Goal: Obtain resource: Download file/media

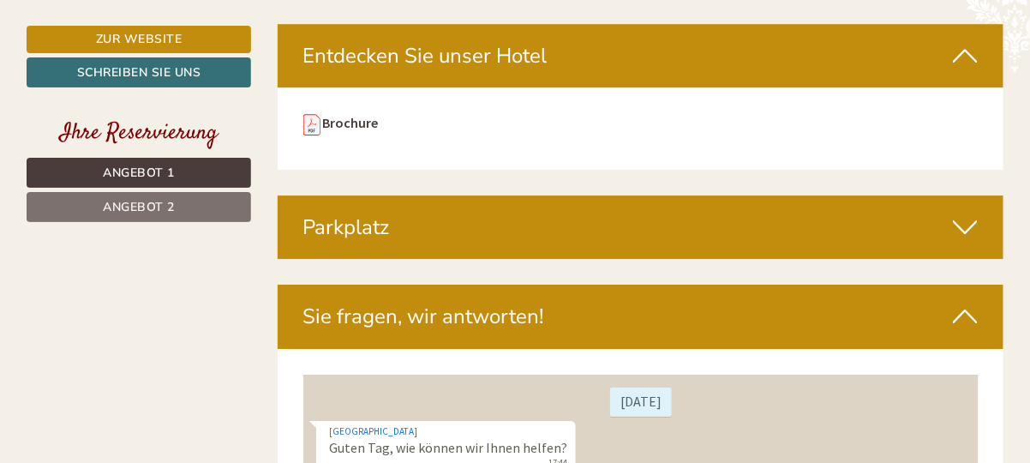
scroll to position [3599, 0]
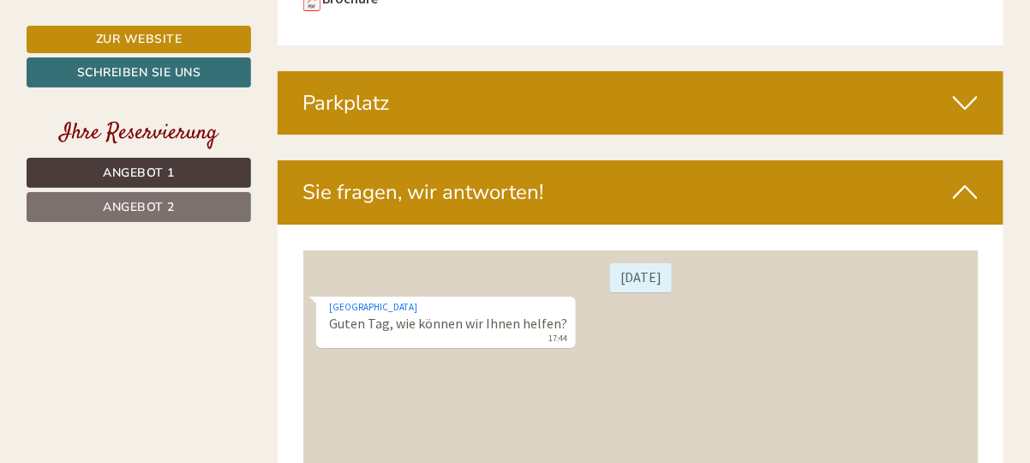
click at [963, 101] on icon at bounding box center [965, 102] width 25 height 29
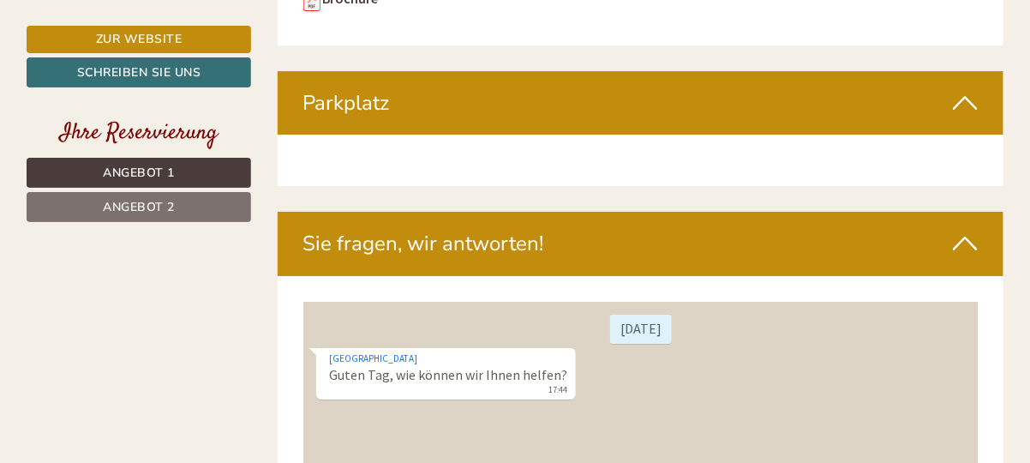
click at [953, 98] on icon at bounding box center [965, 102] width 25 height 29
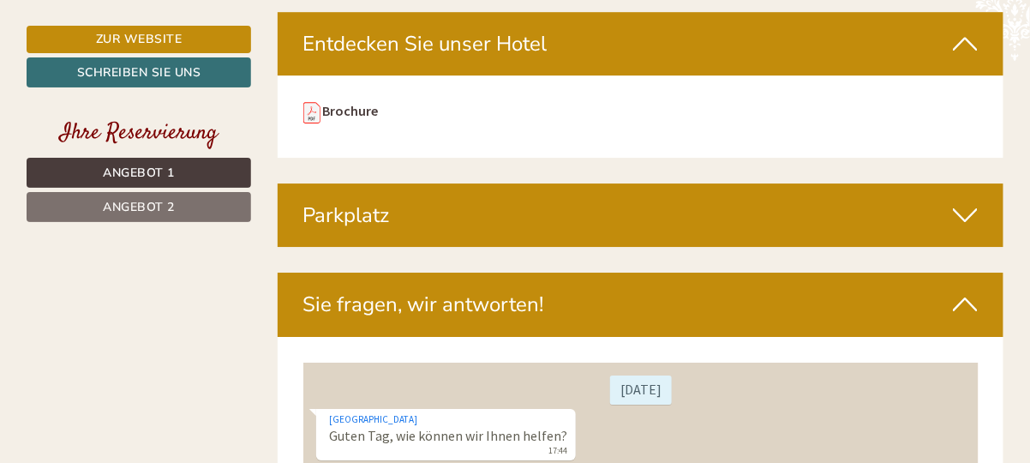
scroll to position [3513, 0]
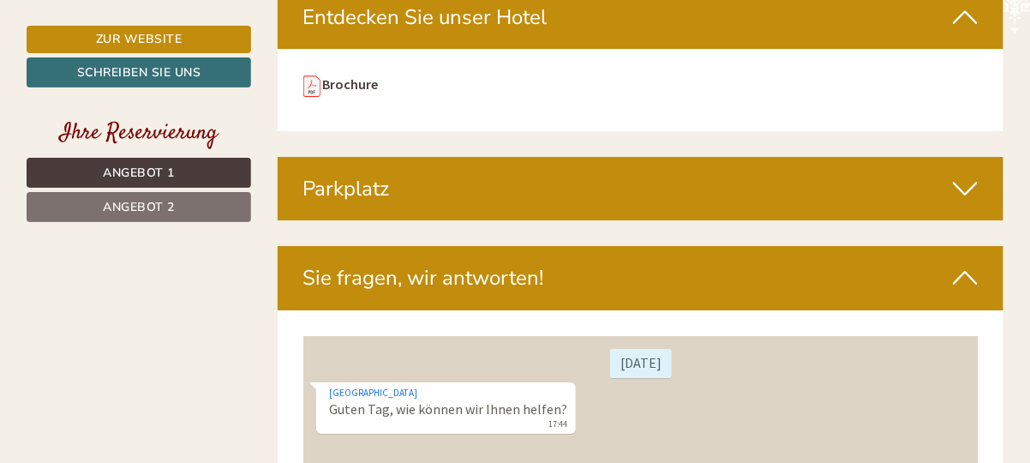
click at [956, 184] on icon at bounding box center [965, 188] width 25 height 29
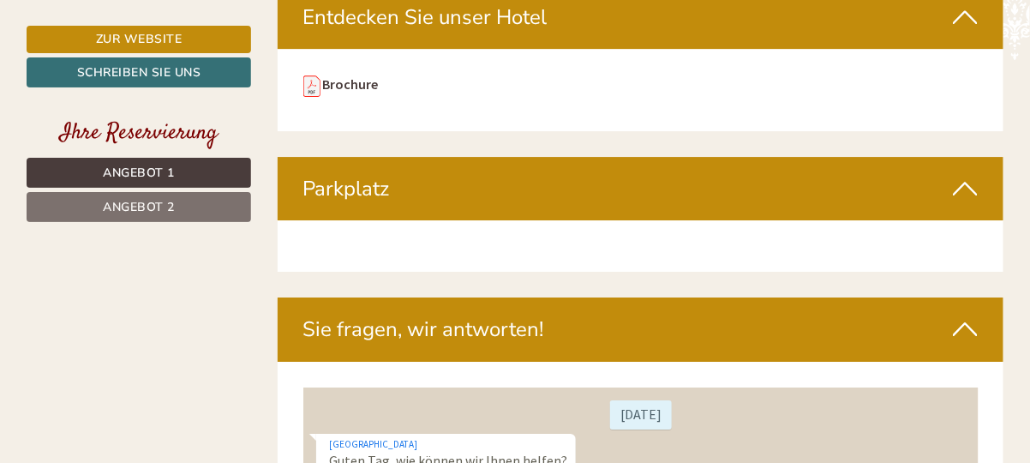
click at [751, 252] on div at bounding box center [641, 245] width 727 height 51
click at [962, 182] on icon at bounding box center [965, 188] width 25 height 29
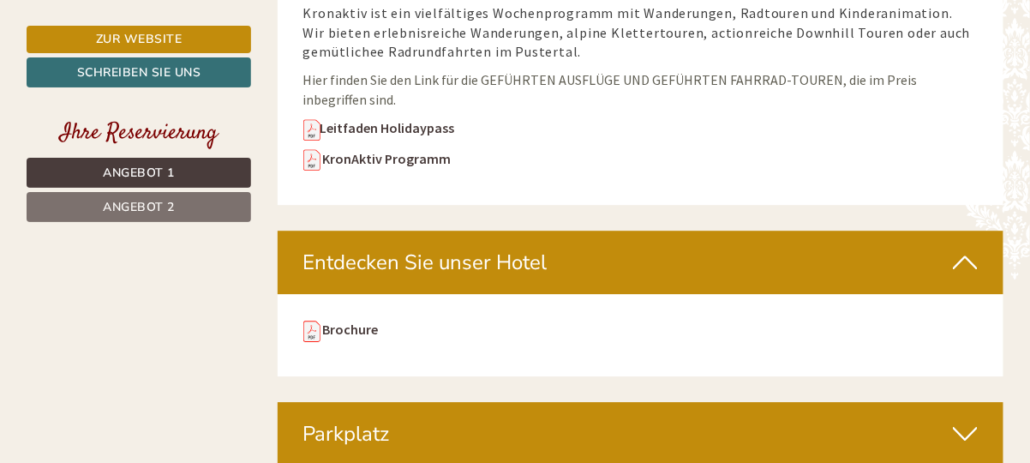
scroll to position [3256, 0]
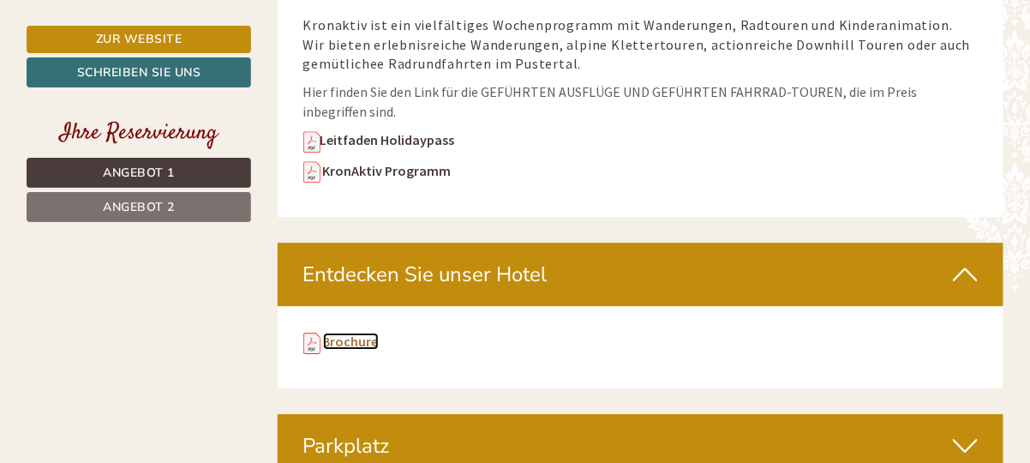
click at [338, 339] on link "Brochure" at bounding box center [351, 340] width 56 height 17
